Goal: Transaction & Acquisition: Purchase product/service

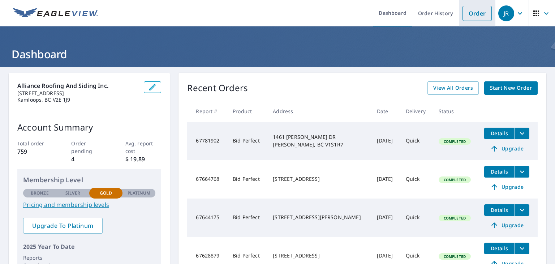
click at [471, 13] on link "Order" at bounding box center [476, 13] width 29 height 15
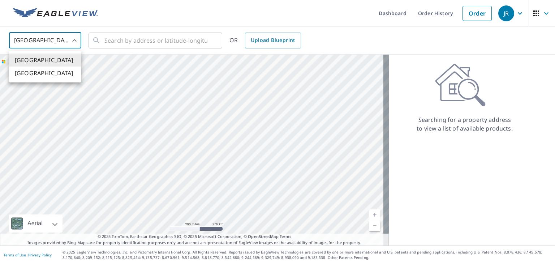
click at [73, 39] on body "[PERSON_NAME] Dashboard Order History Order JR United States US ​ ​ OR Upload B…" at bounding box center [277, 132] width 555 height 264
click at [46, 75] on li "[GEOGRAPHIC_DATA]" at bounding box center [45, 72] width 72 height 13
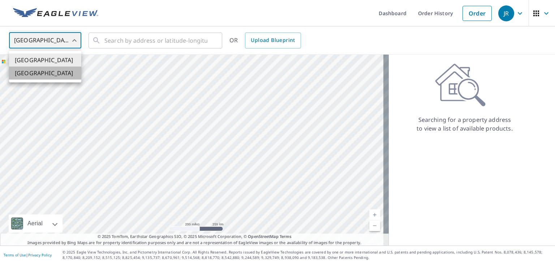
type input "CA"
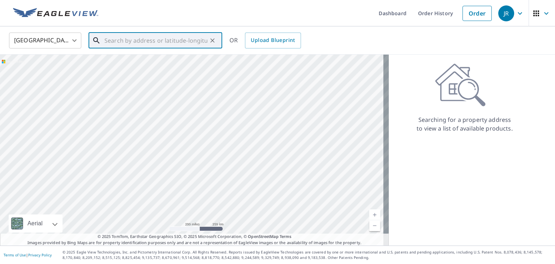
click at [124, 36] on input "text" at bounding box center [155, 40] width 103 height 20
paste input "[STREET_ADDRESS]"
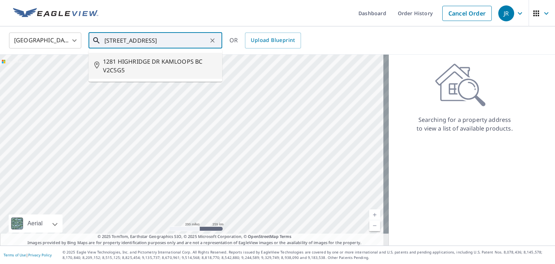
click at [192, 60] on span "1281 HIGHRIDGE DR KAMLOOPS BC V2C5G5" at bounding box center [159, 65] width 113 height 17
type input "1281 HIGHRIDGE DR KAMLOOPS BC V2C5G5"
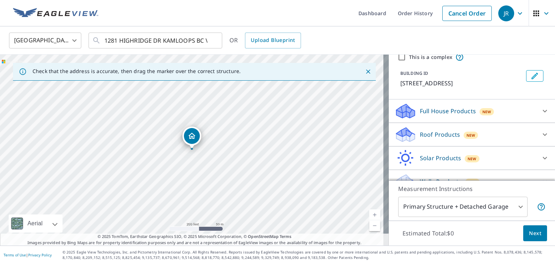
scroll to position [30, 0]
click at [438, 138] on p "Roof Products" at bounding box center [440, 134] width 40 height 9
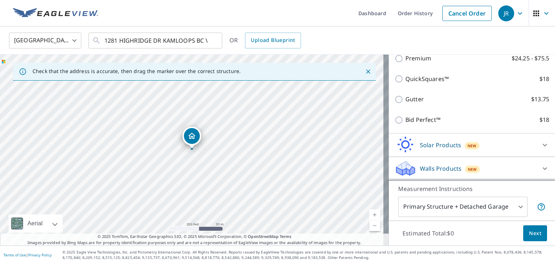
scroll to position [131, 0]
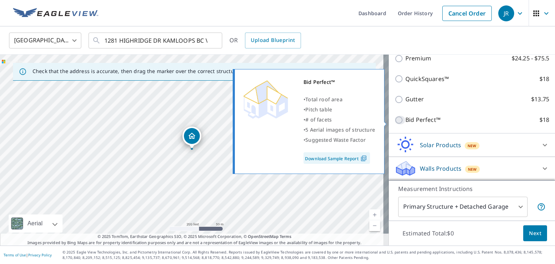
click at [394, 123] on input "Bid Perfect™ $18" at bounding box center [399, 120] width 11 height 9
checkbox input "true"
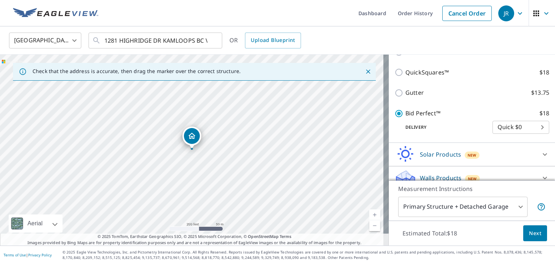
click at [529, 234] on span "Next" at bounding box center [535, 233] width 12 height 9
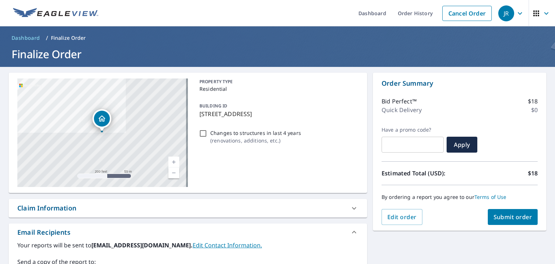
click at [508, 217] on span "Submit order" at bounding box center [512, 217] width 39 height 8
